Goal: Check status: Check status

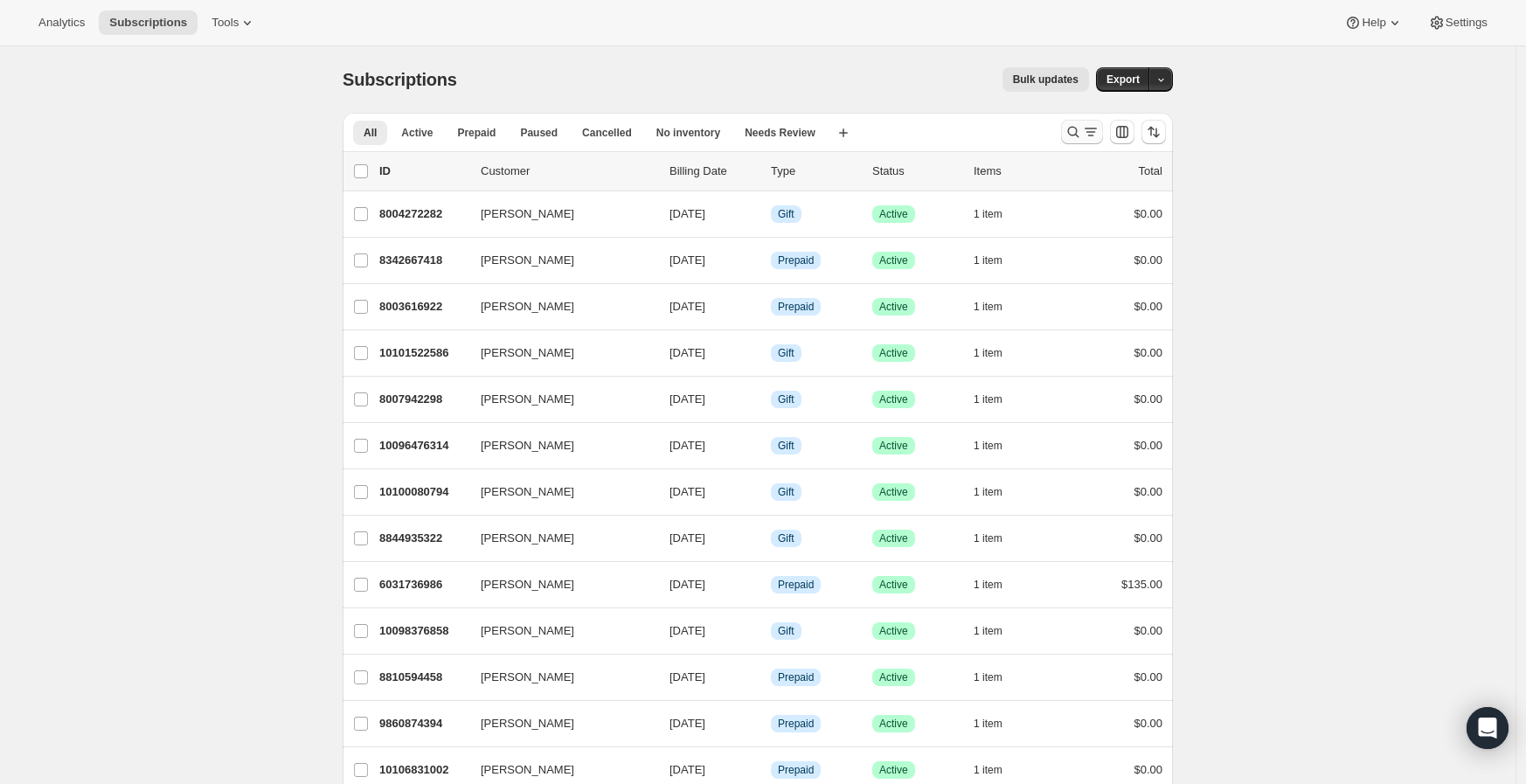
click at [1079, 127] on icon "Search and filter results" at bounding box center [1074, 132] width 11 height 11
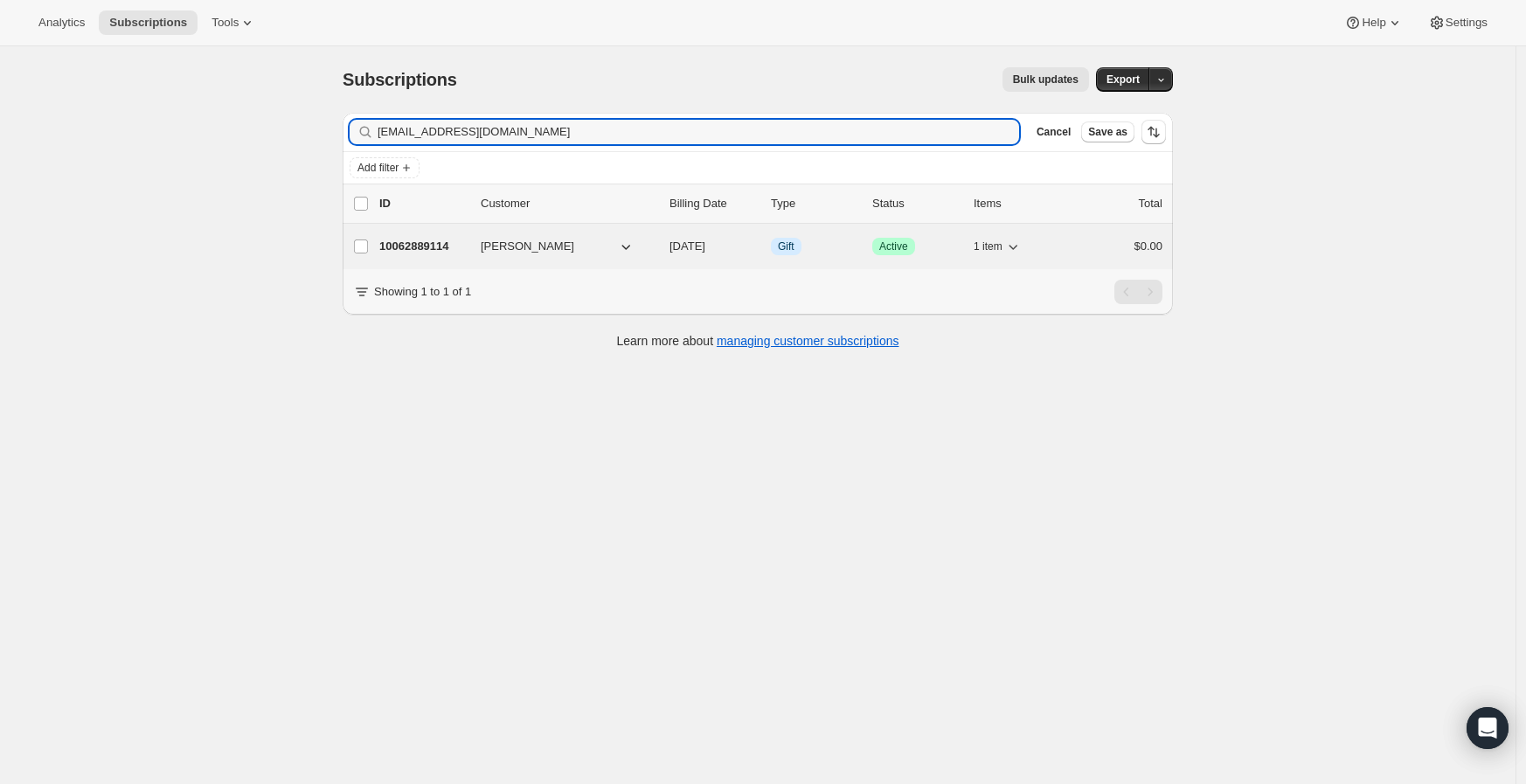
type input "[EMAIL_ADDRESS][DOMAIN_NAME]"
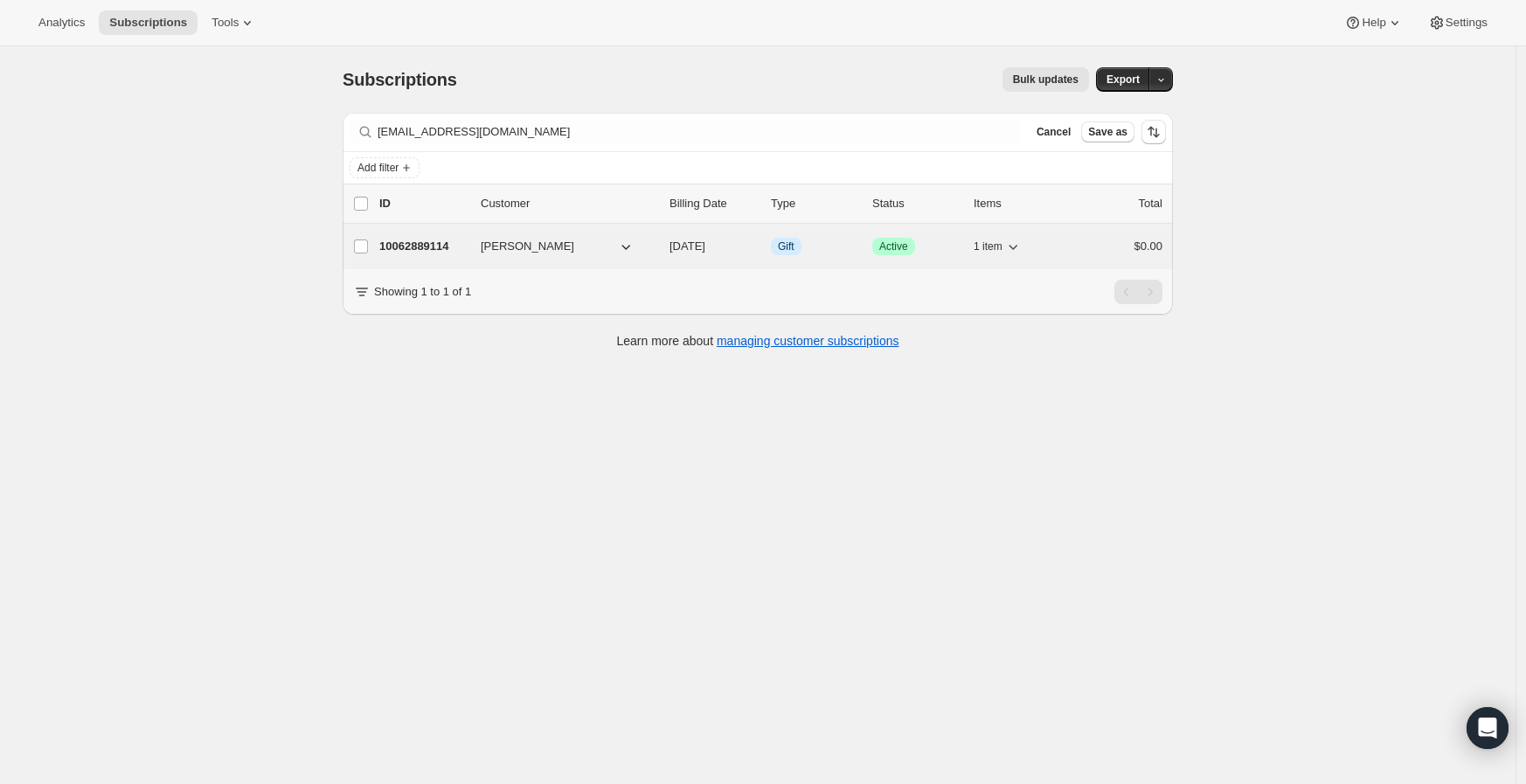
click at [438, 244] on p "10062889114" at bounding box center [424, 247] width 88 height 18
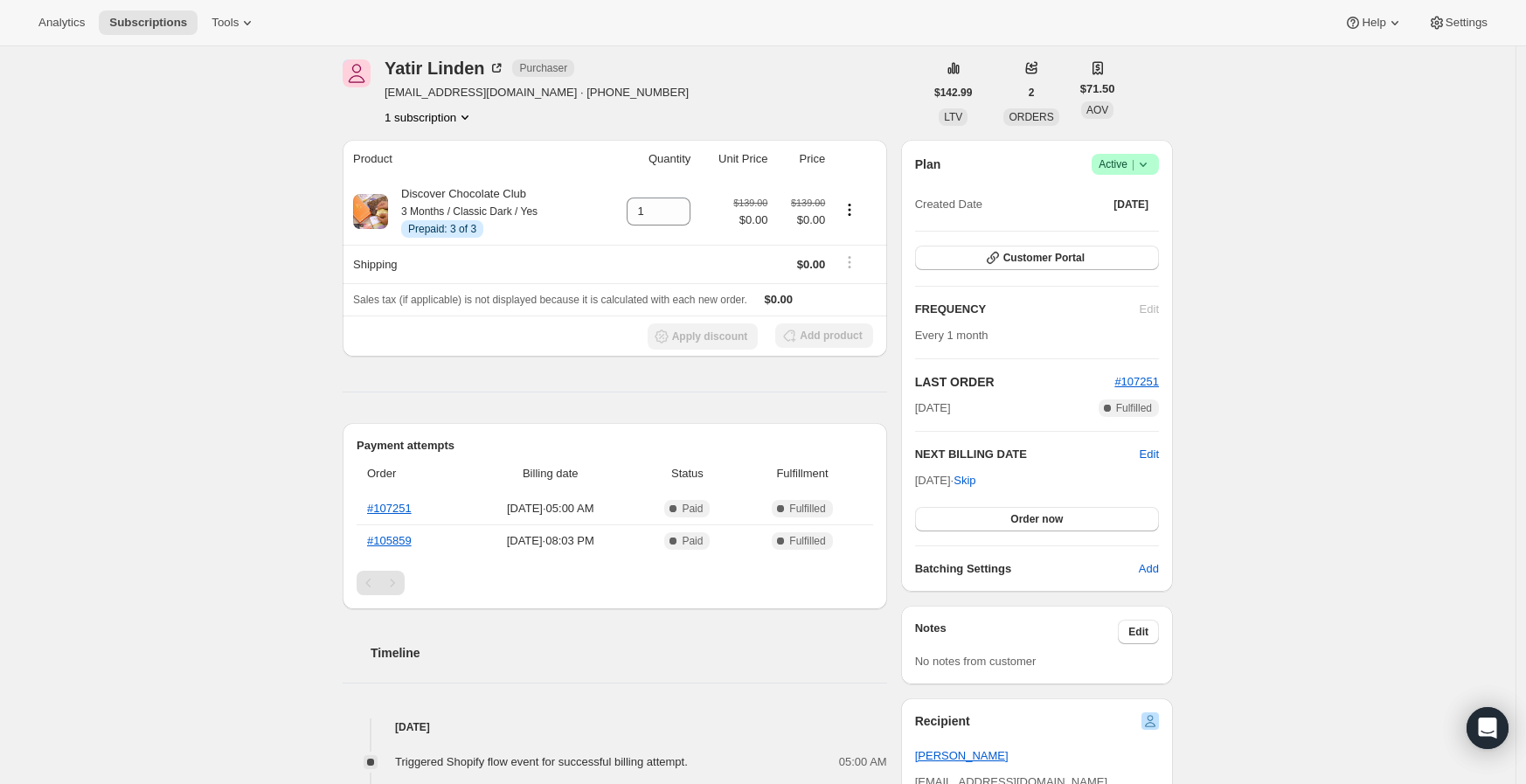
scroll to position [97, 0]
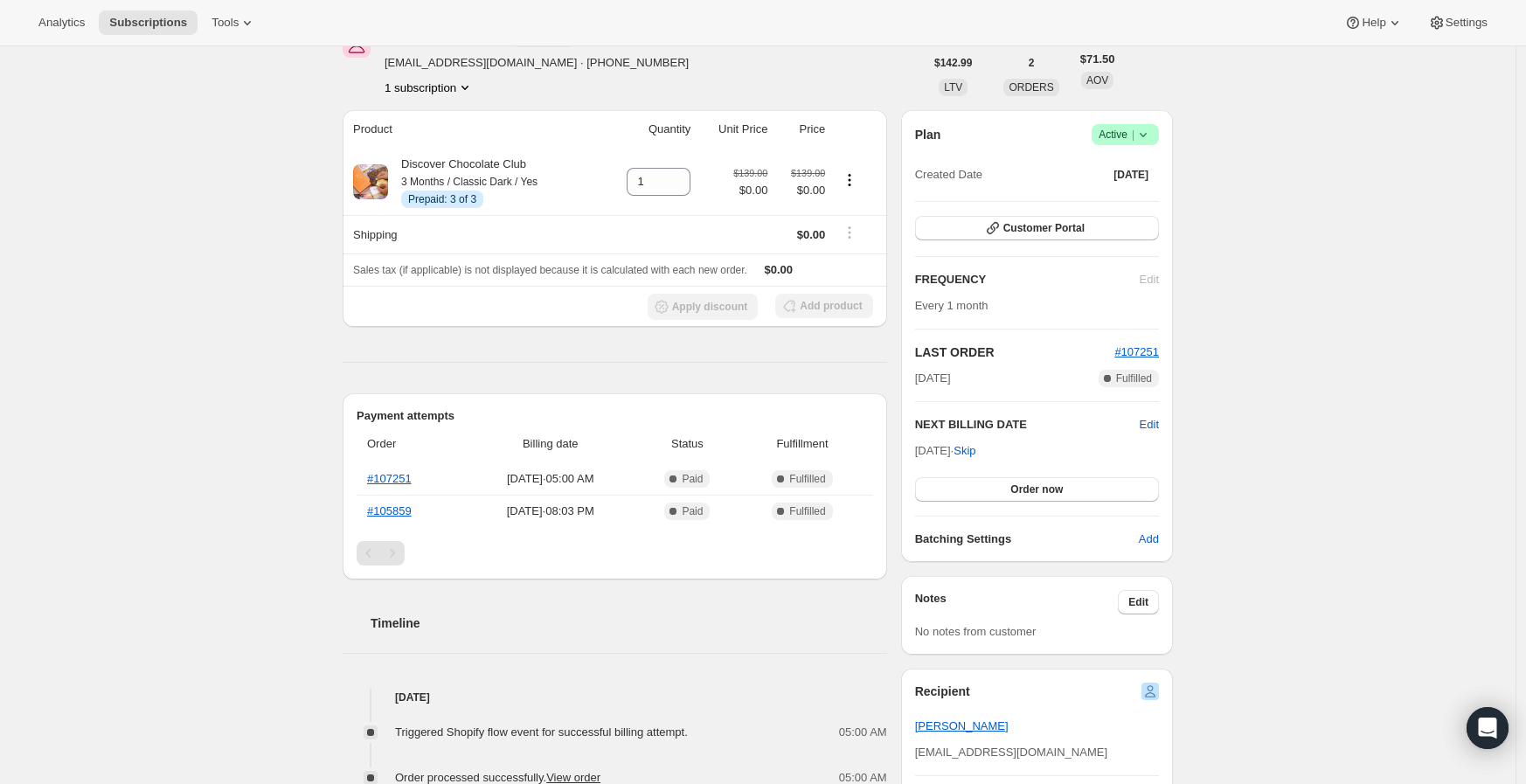
click at [282, 369] on div "Subscription #10062889114. This page is ready Subscription #10062889114 Info Gi…" at bounding box center [758, 571] width 1516 height 1244
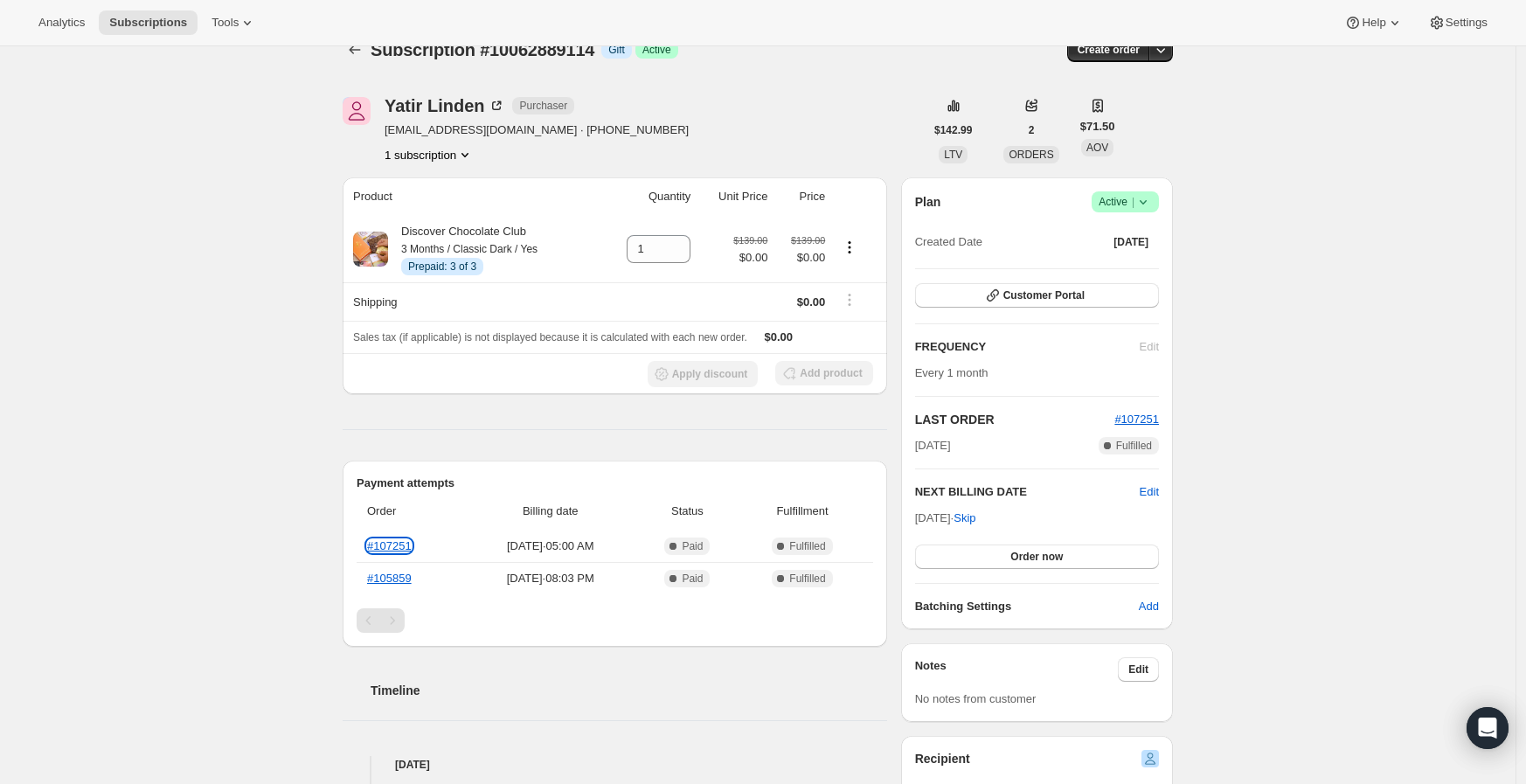
scroll to position [0, 0]
